Goal: Find specific page/section: Find specific page/section

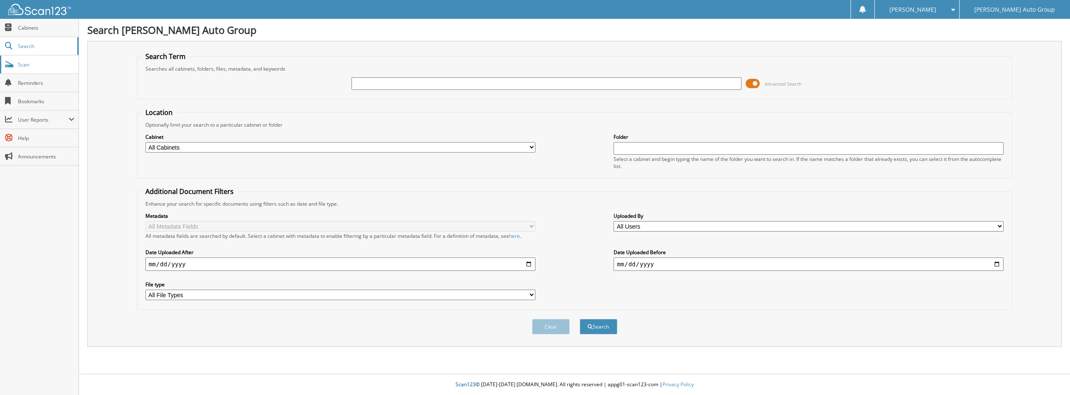
click at [23, 61] on span "Scan" at bounding box center [46, 64] width 56 height 7
click at [502, 81] on input "text" at bounding box center [546, 83] width 390 height 13
type input "TF100418"
click at [580, 319] on button "Search" at bounding box center [599, 326] width 38 height 15
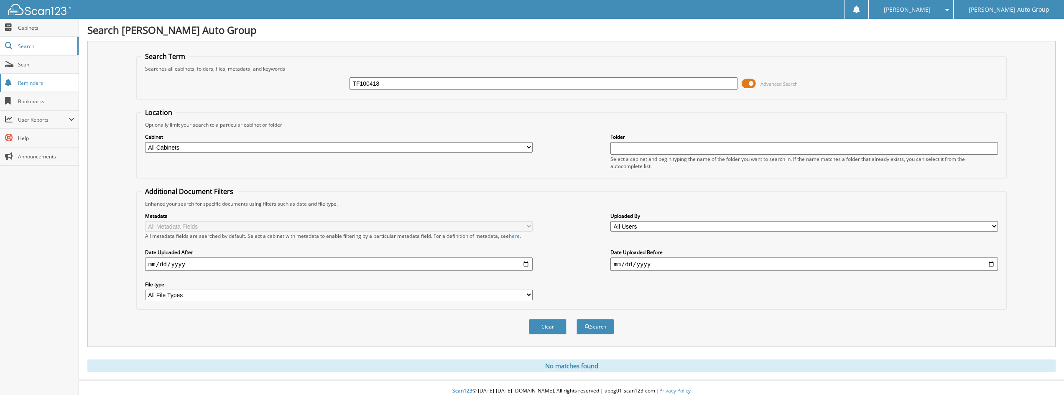
drag, startPoint x: 404, startPoint y: 81, endPoint x: 0, endPoint y: 81, distance: 403.7
click at [8, 73] on body "[PERSON_NAME] Settings Logout [PERSON_NAME] Auto Group Close Cabinets Search Sc…" at bounding box center [532, 200] width 1064 height 401
type input "6359746"
click at [576, 319] on button "Search" at bounding box center [595, 326] width 38 height 15
click at [15, 64] on link "Scan" at bounding box center [39, 65] width 79 height 18
